Goal: Task Accomplishment & Management: Use online tool/utility

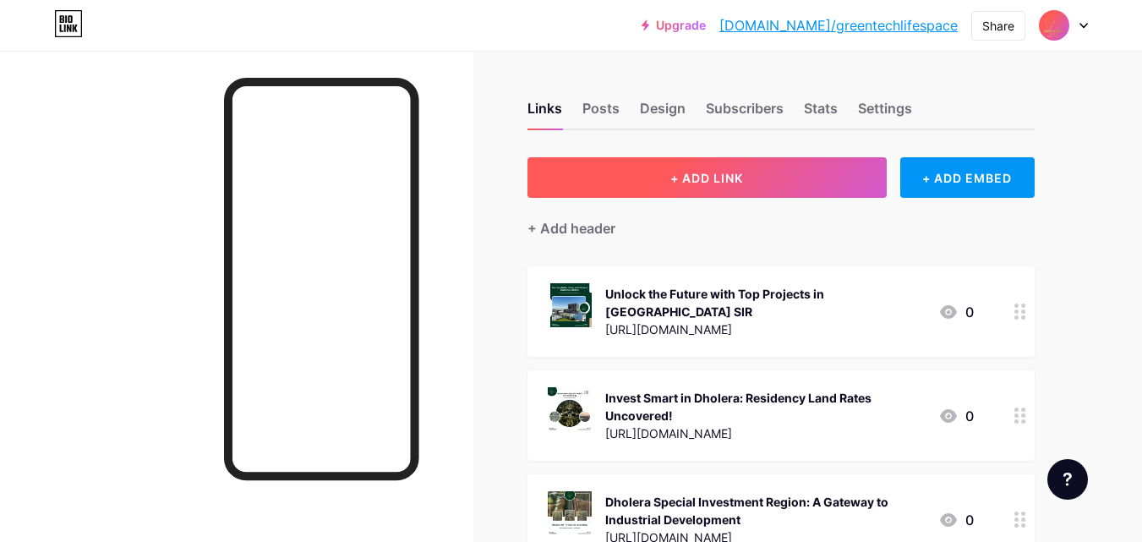
click at [616, 174] on button "+ ADD LINK" at bounding box center [707, 177] width 359 height 41
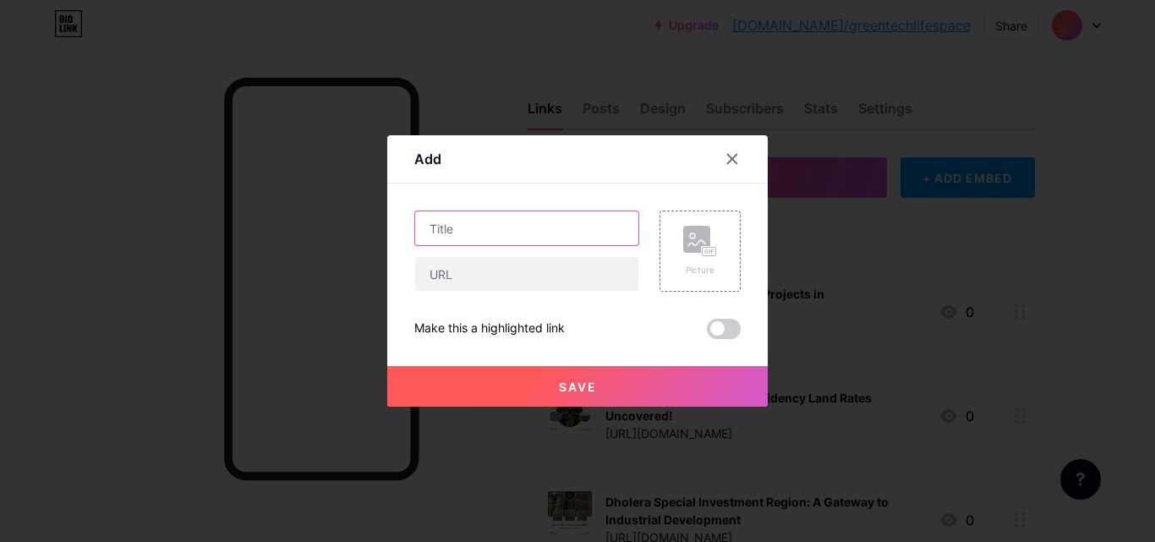
drag, startPoint x: 476, startPoint y: 228, endPoint x: 521, endPoint y: 391, distance: 168.4
click at [476, 229] on input "text" at bounding box center [526, 228] width 223 height 34
paste input "Discover Next-Gen Living with the Dholera Smart City Project"
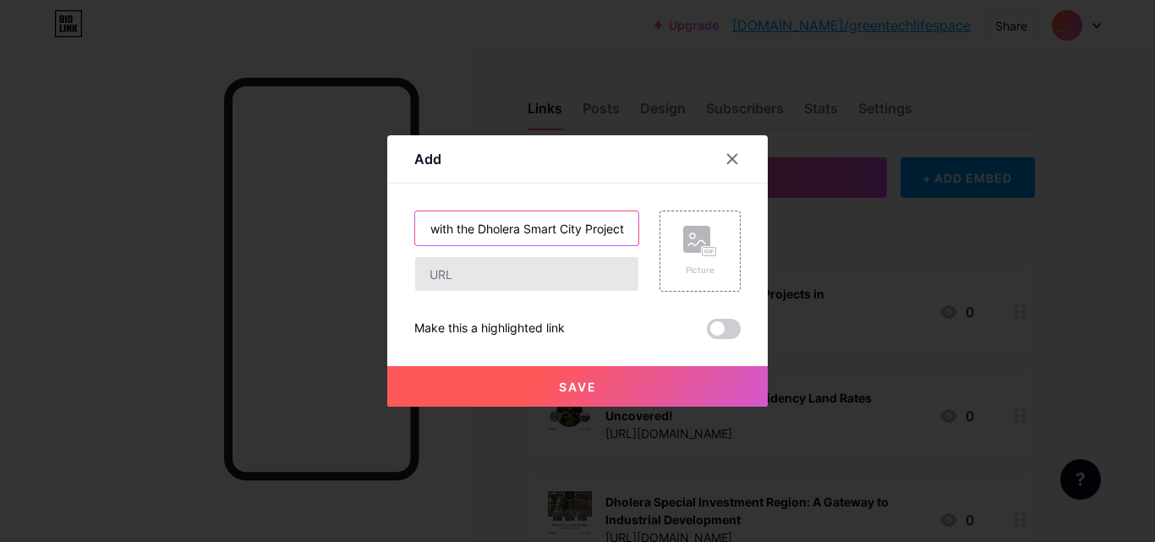
type input "Discover Next-Gen Living with the Dholera Smart City Project"
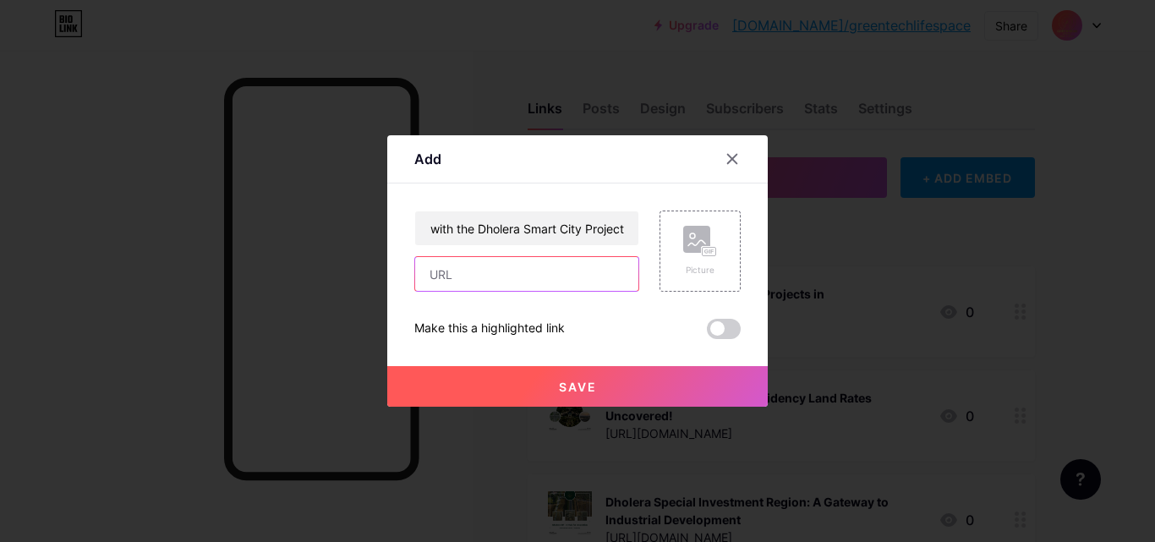
click at [499, 270] on input "text" at bounding box center [526, 274] width 223 height 34
paste input "[URL][DOMAIN_NAME]"
type input "[URL][DOMAIN_NAME]"
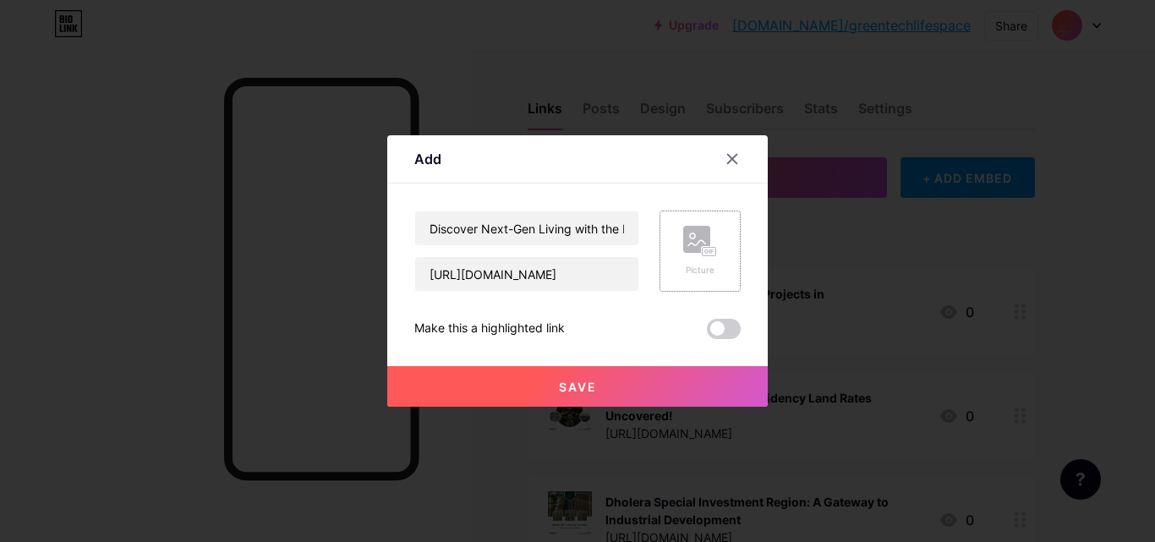
click at [693, 262] on div "Picture" at bounding box center [700, 251] width 34 height 51
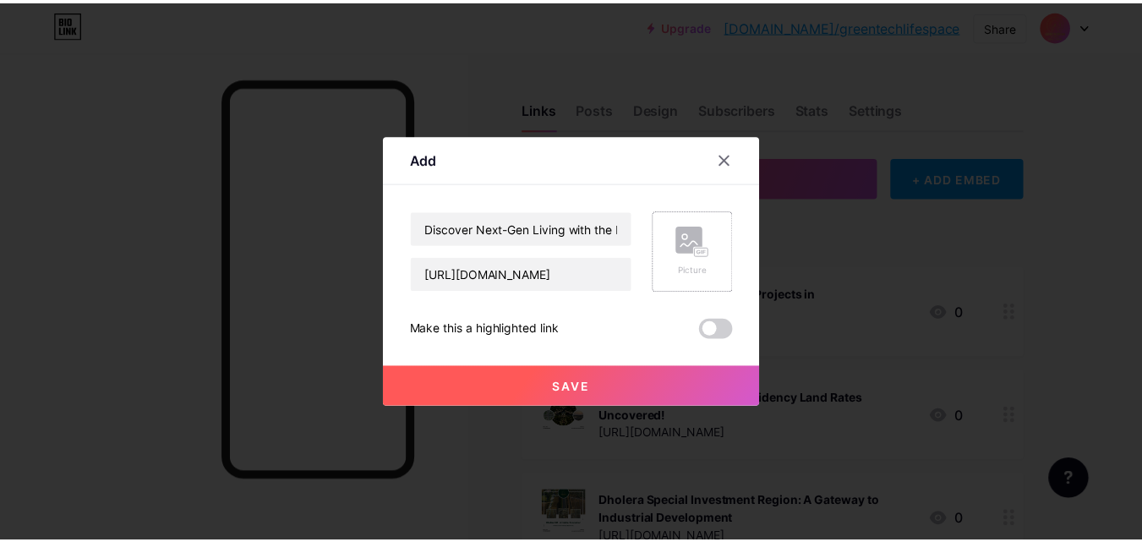
scroll to position [0, 0]
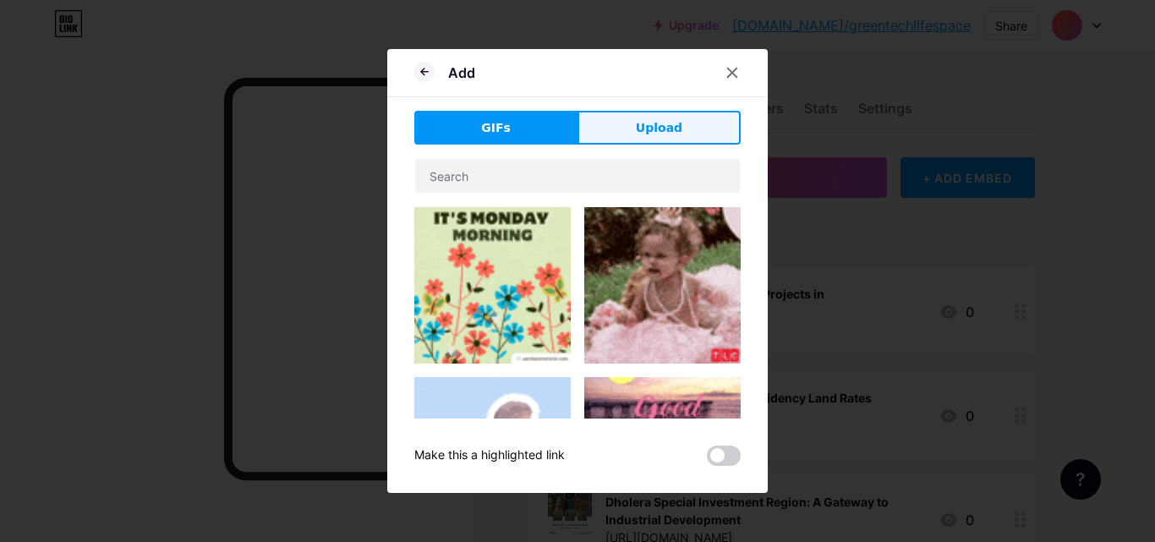
click at [601, 130] on button "Upload" at bounding box center [659, 128] width 163 height 34
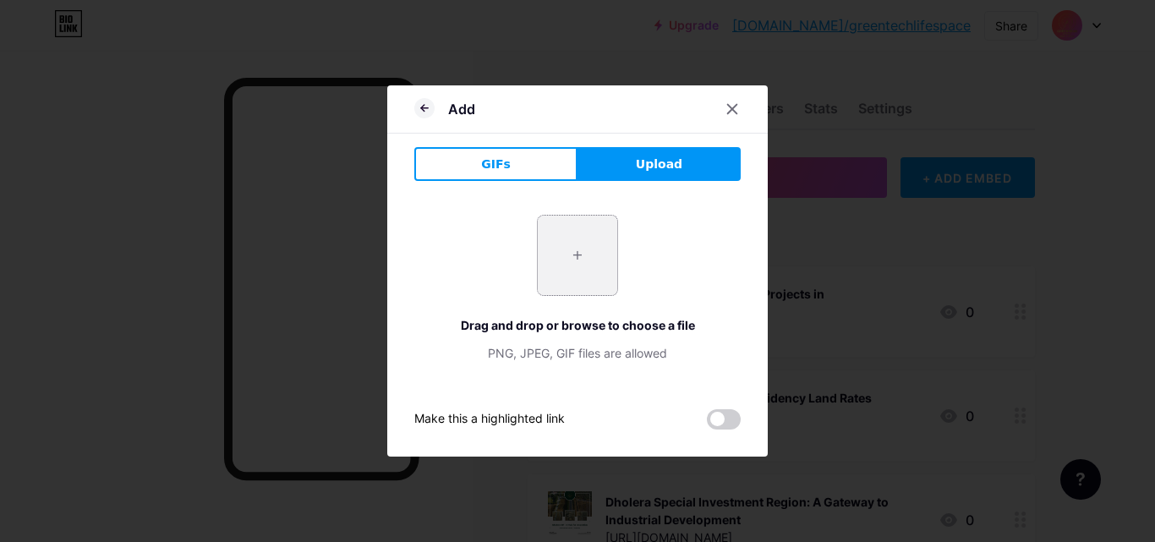
click at [563, 267] on input "file" at bounding box center [577, 255] width 79 height 79
type input "C:\fakepath\Dholera Smart City Project.png"
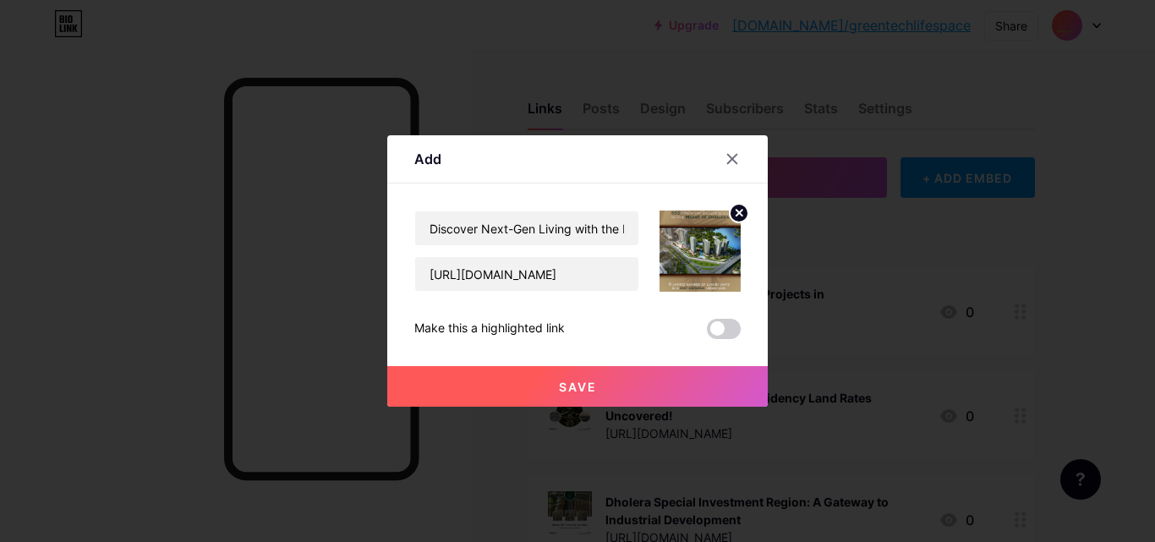
click at [549, 377] on button "Save" at bounding box center [577, 386] width 380 height 41
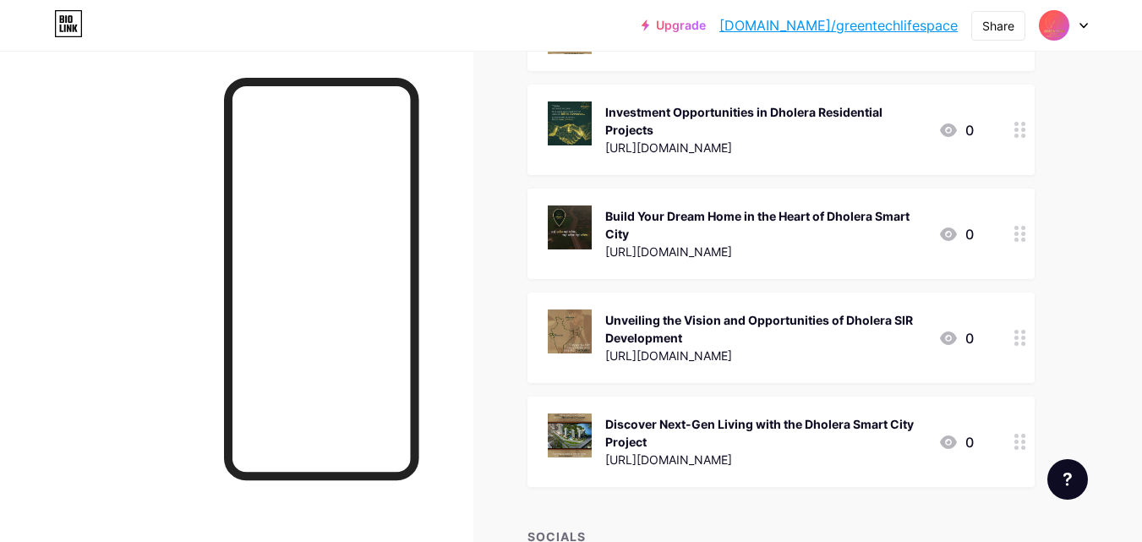
scroll to position [1820, 0]
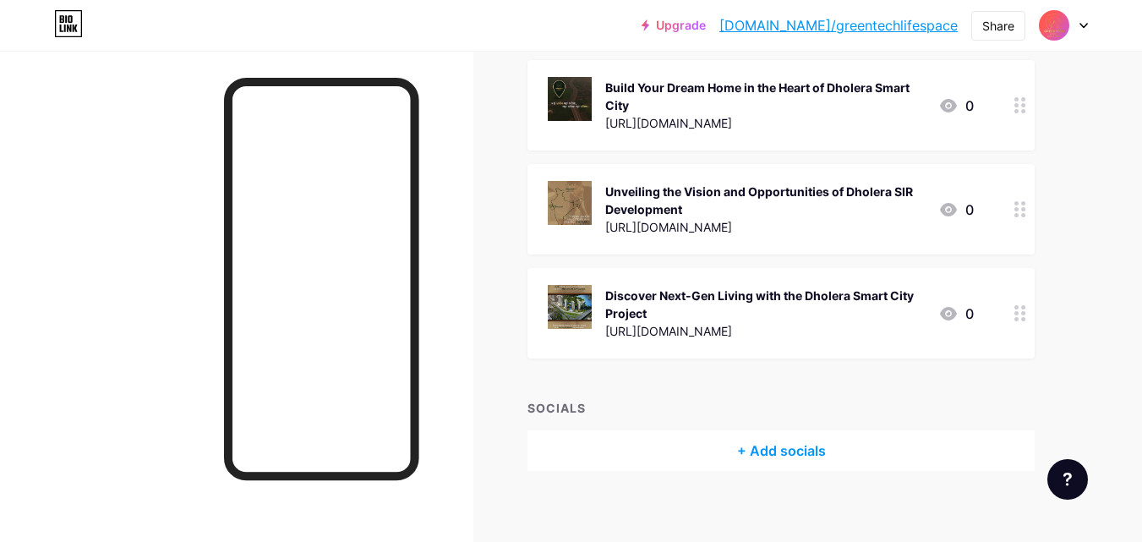
click at [690, 287] on div "Discover Next-Gen Living with the Dholera Smart City Project" at bounding box center [765, 305] width 320 height 36
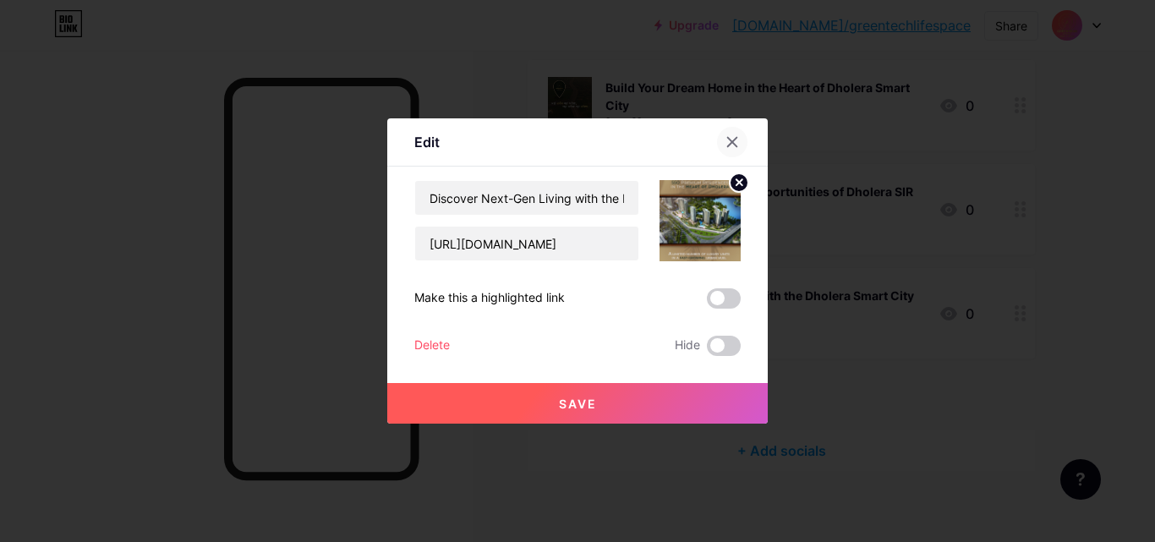
click at [736, 142] on icon at bounding box center [732, 142] width 14 height 14
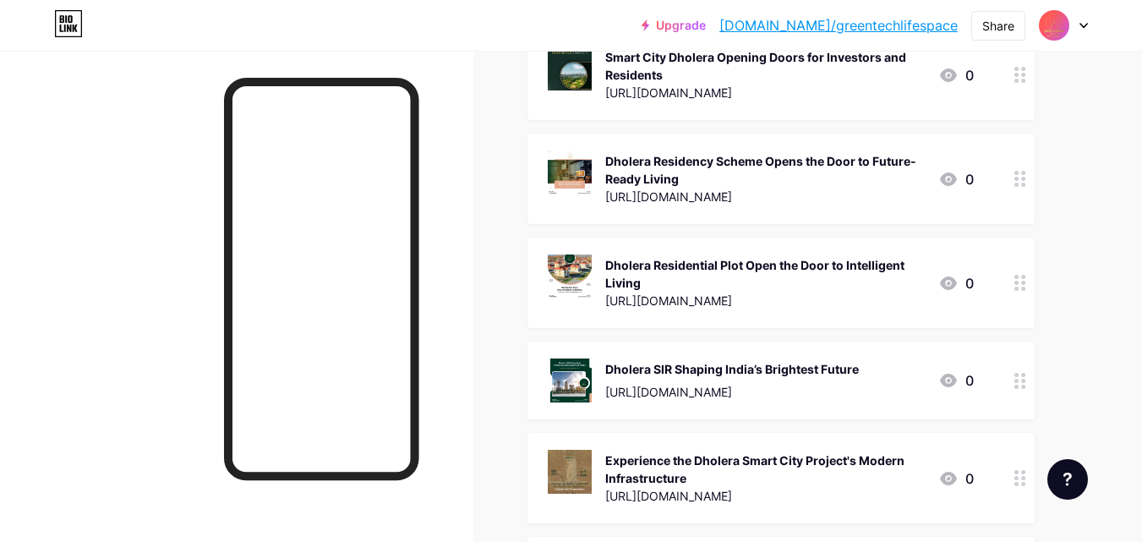
scroll to position [1143, 0]
